Goal: Communication & Community: Ask a question

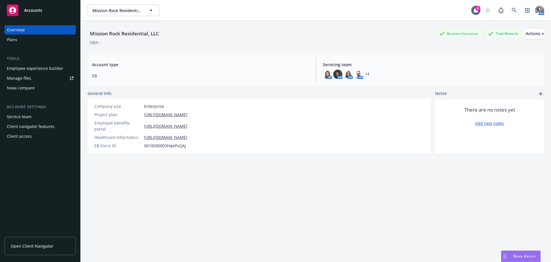
click at [140, 3] on div "Mission Rock Residential, LLC Mission Rock Residential, LLC 8 AM" at bounding box center [316, 10] width 471 height 21
click at [140, 4] on div "Mission Rock Residential, LLC Mission Rock Residential, LLC 8 AM" at bounding box center [316, 10] width 471 height 21
click at [141, 5] on button "Mission Rock Residential, LLC" at bounding box center [124, 10] width 72 height 11
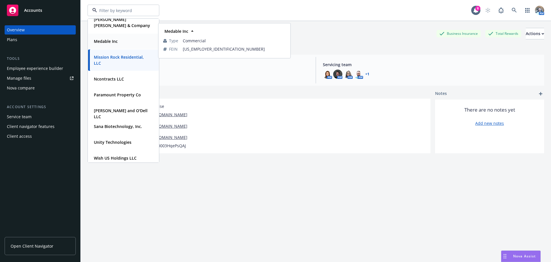
scroll to position [90, 0]
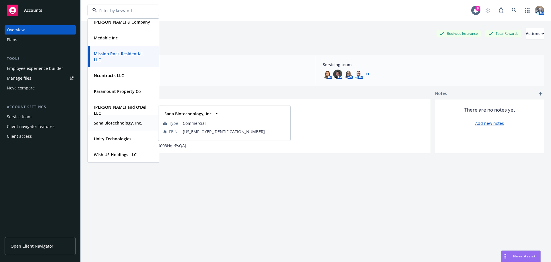
click at [111, 123] on strong "Sana Biotechnology, Inc." at bounding box center [118, 122] width 48 height 5
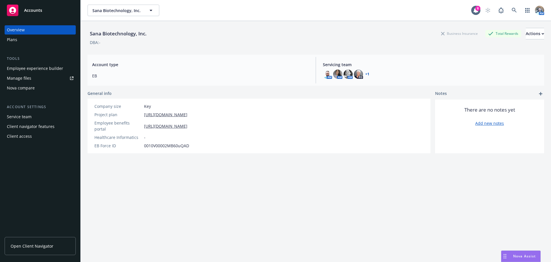
click at [16, 38] on div "Plans" at bounding box center [12, 39] width 10 height 9
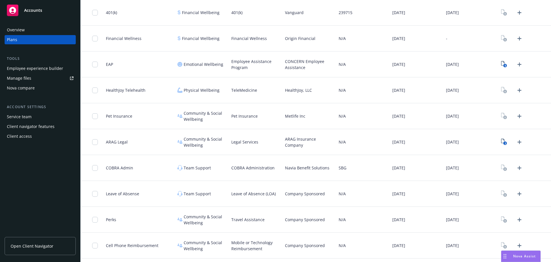
scroll to position [441, 0]
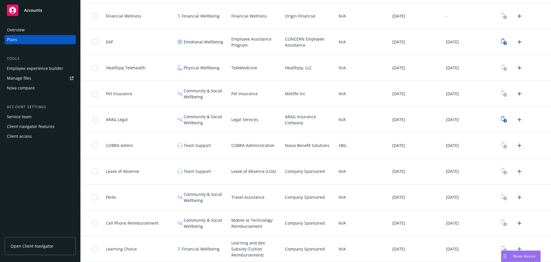
click at [16, 26] on div "Overview" at bounding box center [16, 29] width 18 height 9
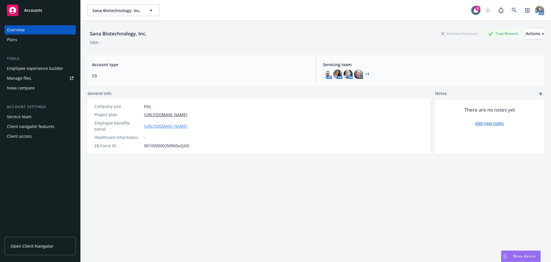
click at [163, 123] on link "[URL][DOMAIN_NAME]" at bounding box center [165, 126] width 43 height 6
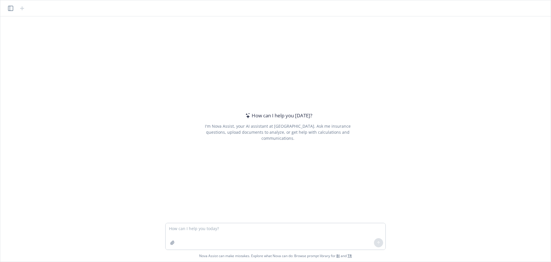
click at [206, 225] on textarea at bounding box center [276, 236] width 220 height 26
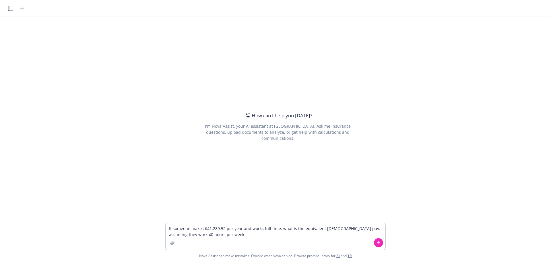
type textarea "If someone makes $41,289.52 per year and works full time, what is the equivalen…"
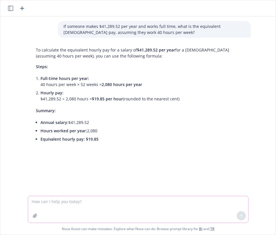
click at [78, 197] on textarea at bounding box center [138, 209] width 220 height 26
type textarea "what percentage of 409 is 163?"
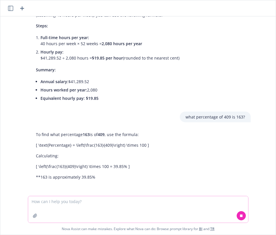
scroll to position [41, 0]
